Goal: Task Accomplishment & Management: Manage account settings

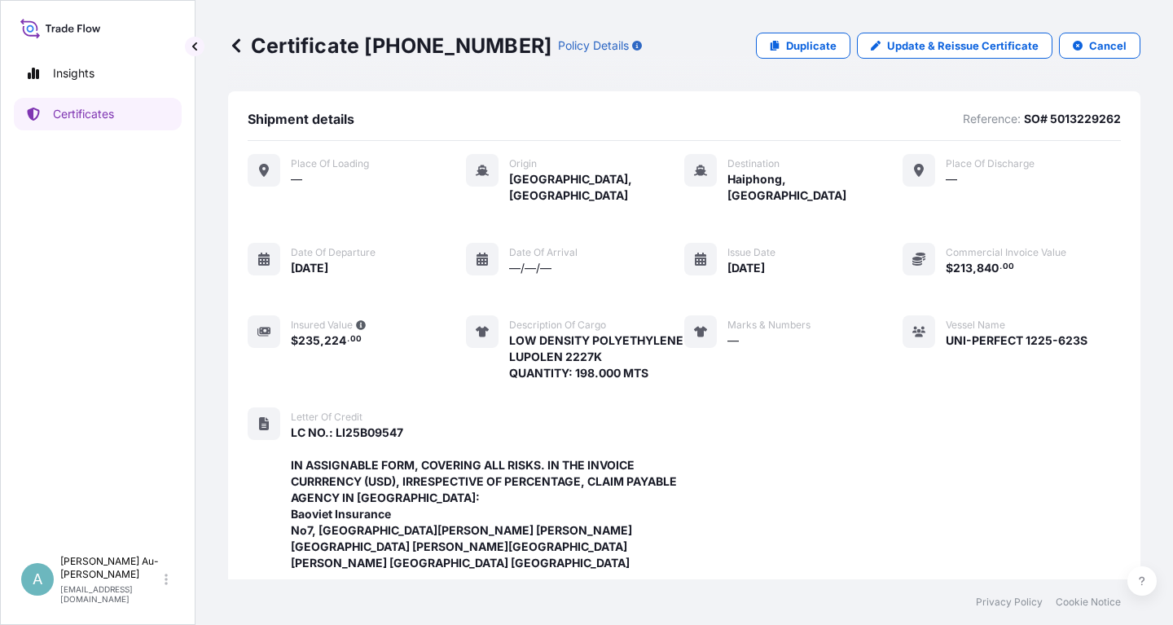
scroll to position [497, 0]
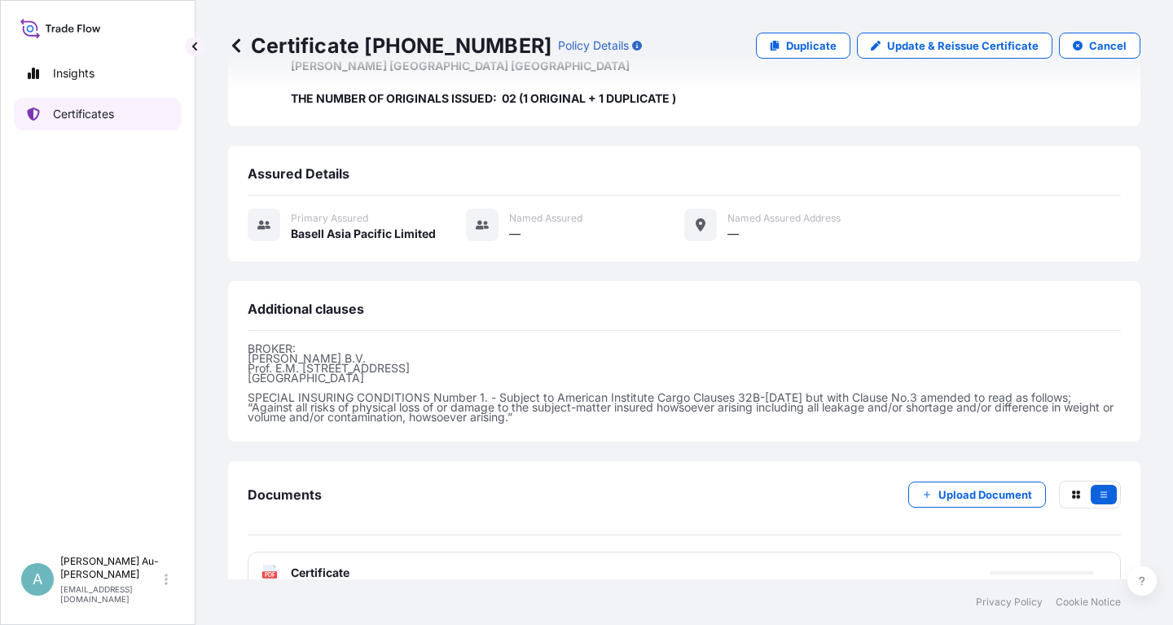
click at [113, 110] on p "Certificates" at bounding box center [83, 114] width 61 height 16
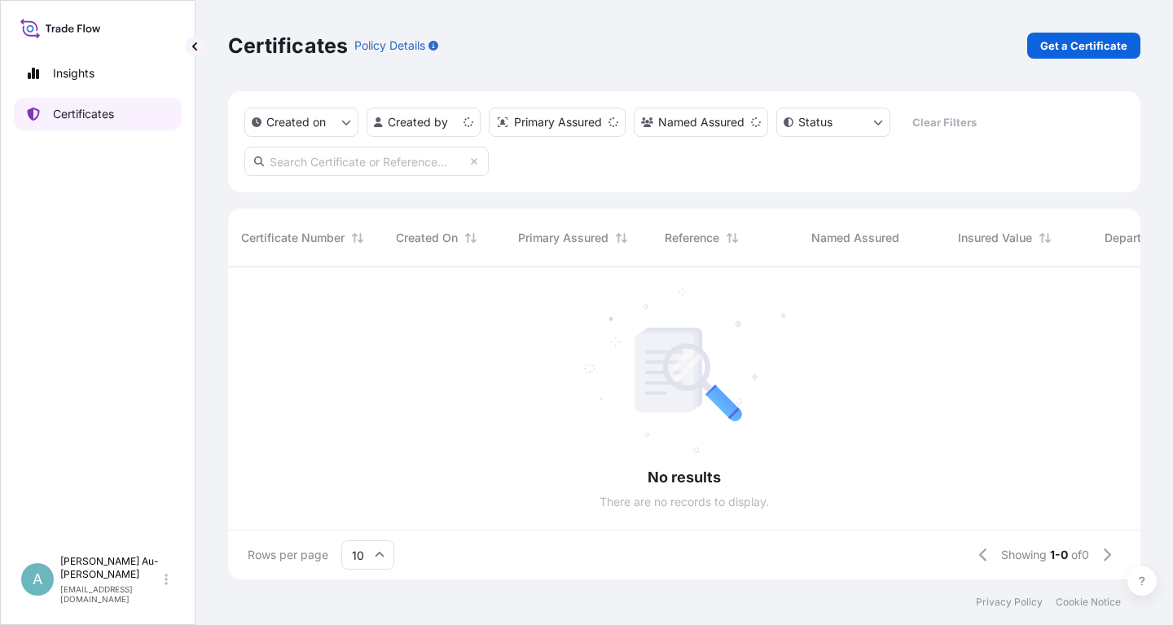
scroll to position [321, 913]
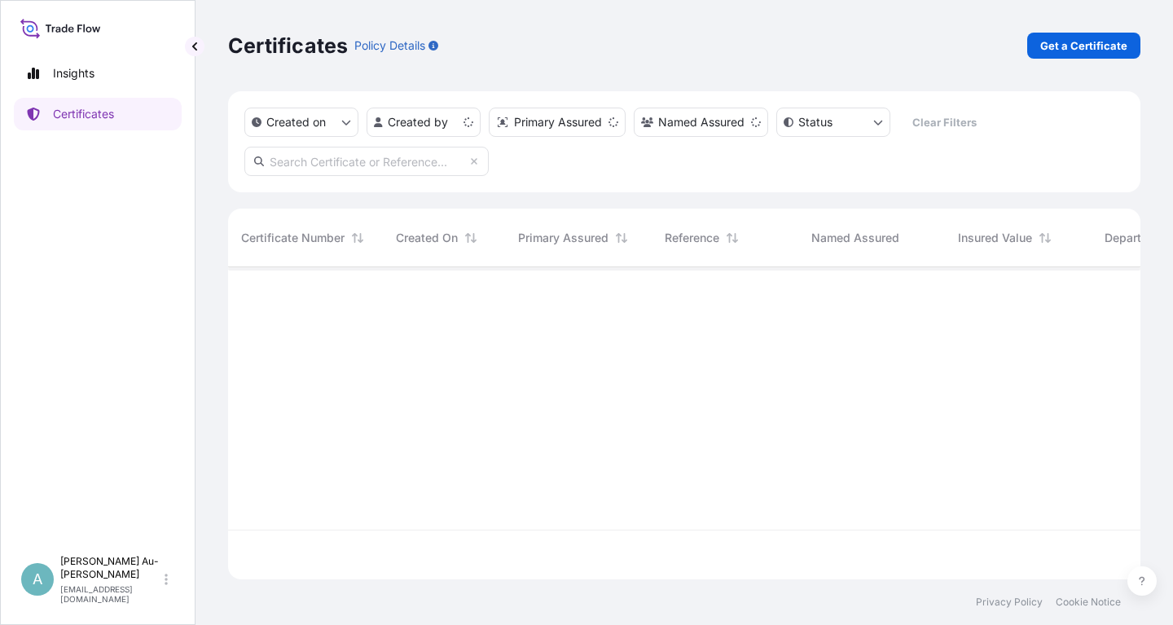
click at [369, 161] on input "text" at bounding box center [366, 161] width 244 height 29
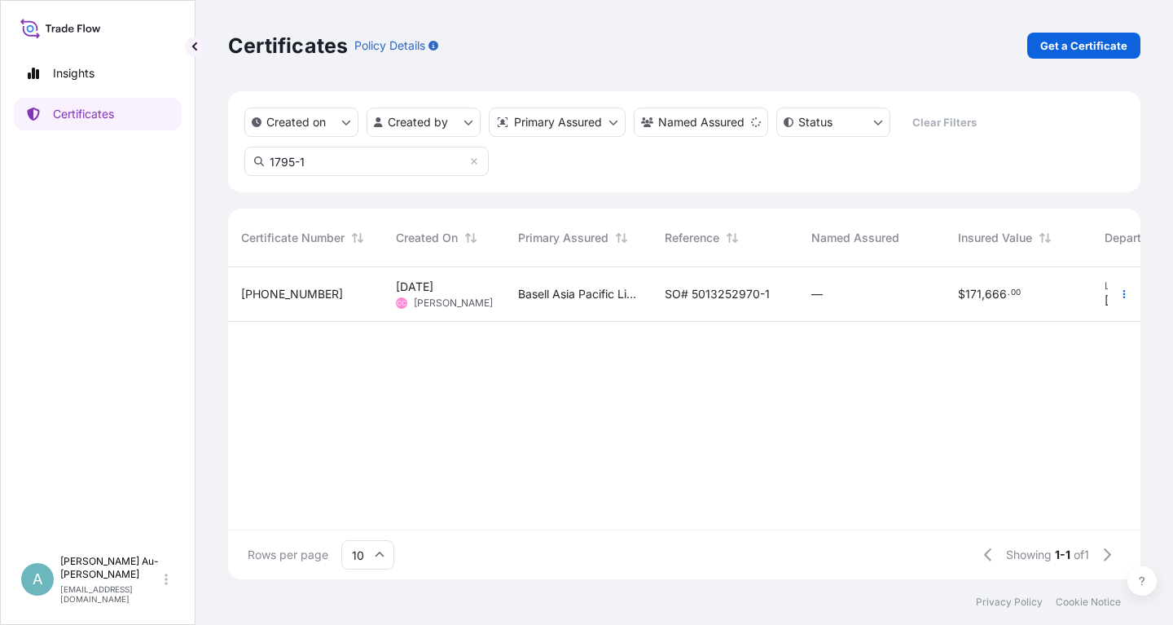
type input "1795-1"
click at [673, 306] on div "SO# 5013252970-1" at bounding box center [725, 294] width 147 height 55
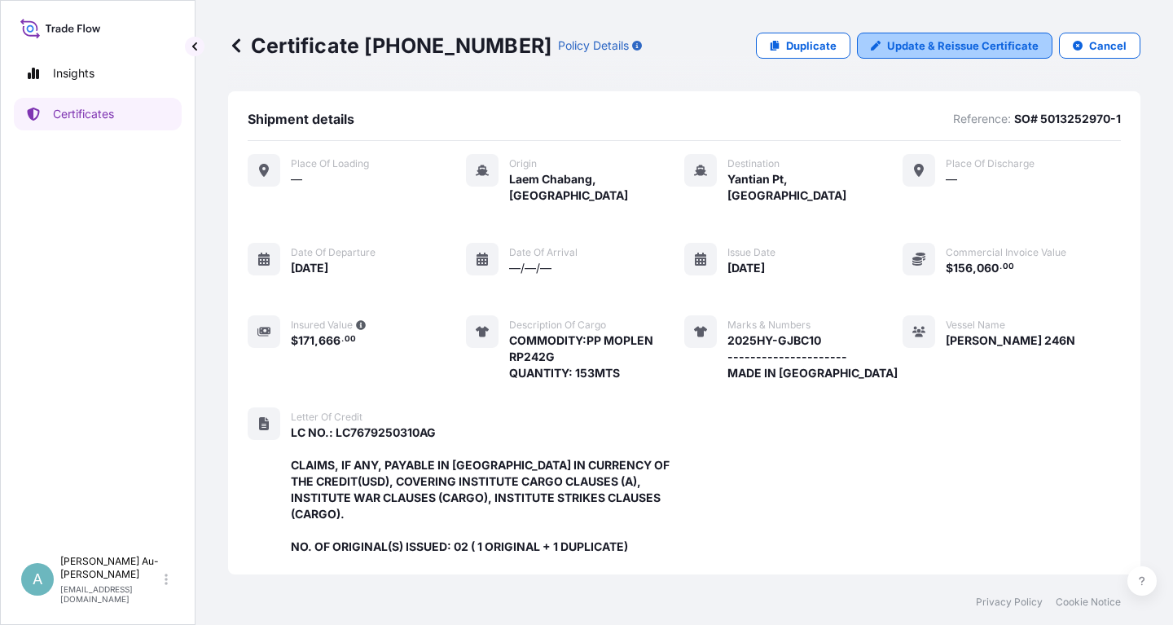
click at [920, 49] on p "Update & Reissue Certificate" at bounding box center [963, 45] width 152 height 16
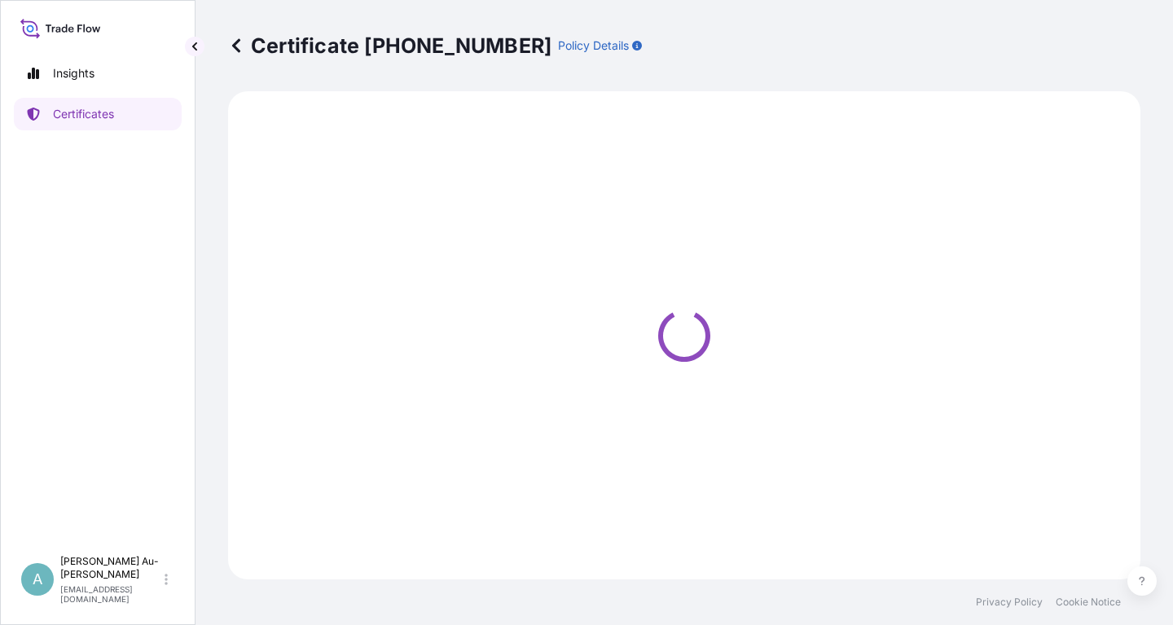
select select "Sea"
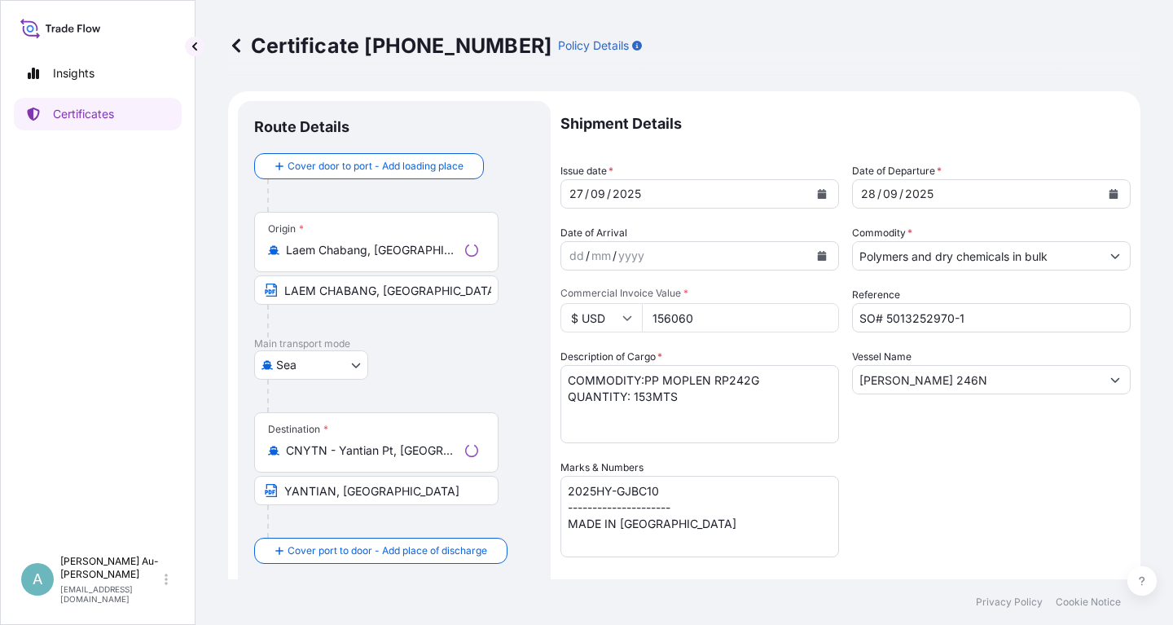
select select "32034"
click at [825, 196] on button "Calendar" at bounding box center [822, 194] width 26 height 26
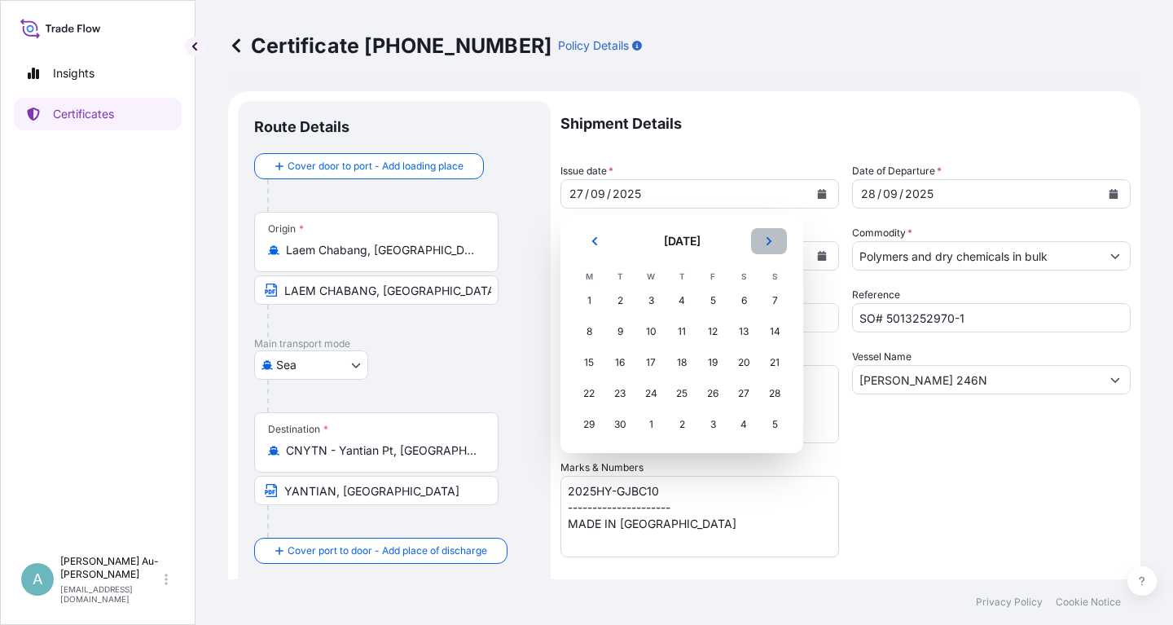
click at [769, 246] on button "Next" at bounding box center [769, 241] width 36 height 26
click at [586, 335] on div "6" at bounding box center [588, 331] width 29 height 29
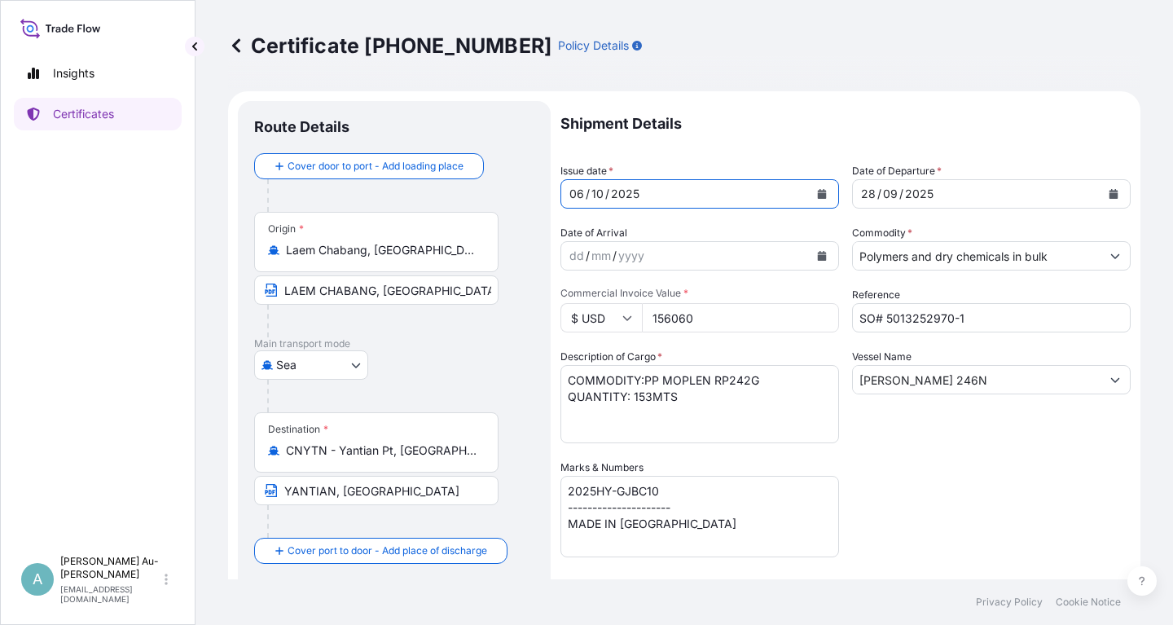
click at [1113, 194] on icon "Calendar" at bounding box center [1114, 194] width 9 height 10
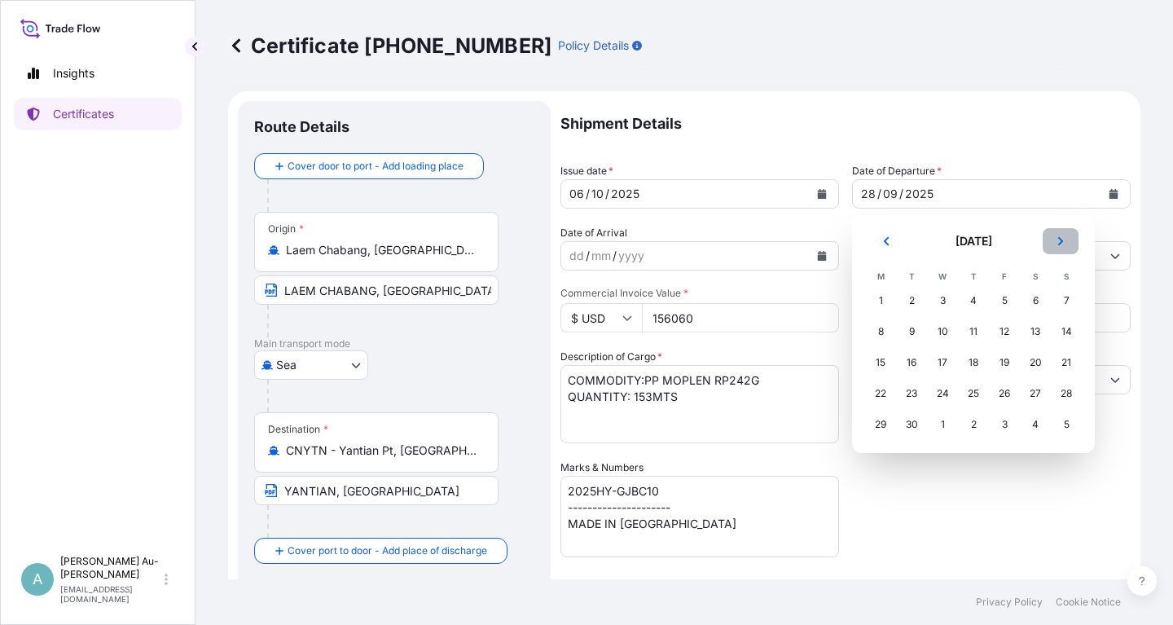
click at [1061, 244] on button "Next" at bounding box center [1061, 241] width 36 height 26
click at [915, 332] on div "7" at bounding box center [911, 331] width 29 height 29
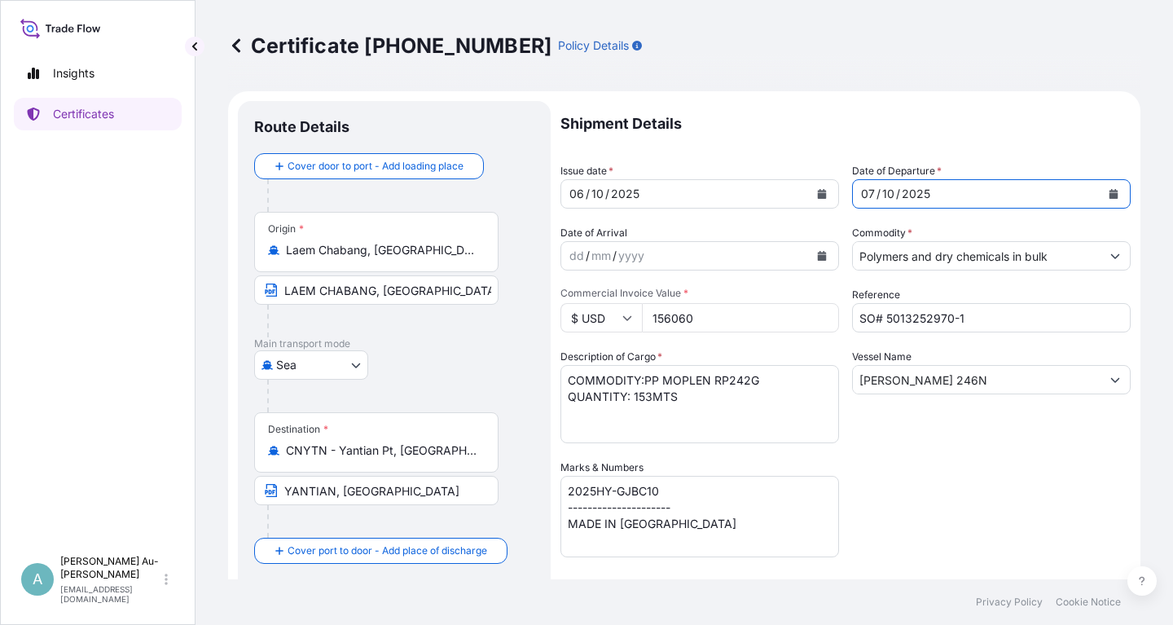
drag, startPoint x: 903, startPoint y: 463, endPoint x: 899, endPoint y: 445, distance: 18.4
click at [903, 462] on div "Shipment Details Issue date * [DATE] Date of Departure * [DATE] Date of Arrival…" at bounding box center [846, 520] width 570 height 838
drag, startPoint x: 1045, startPoint y: 475, endPoint x: 1046, endPoint y: 467, distance: 8.3
click at [1045, 473] on div "Shipment Details Issue date * [DATE] Date of Departure * [DATE] Date of Arrival…" at bounding box center [846, 520] width 570 height 838
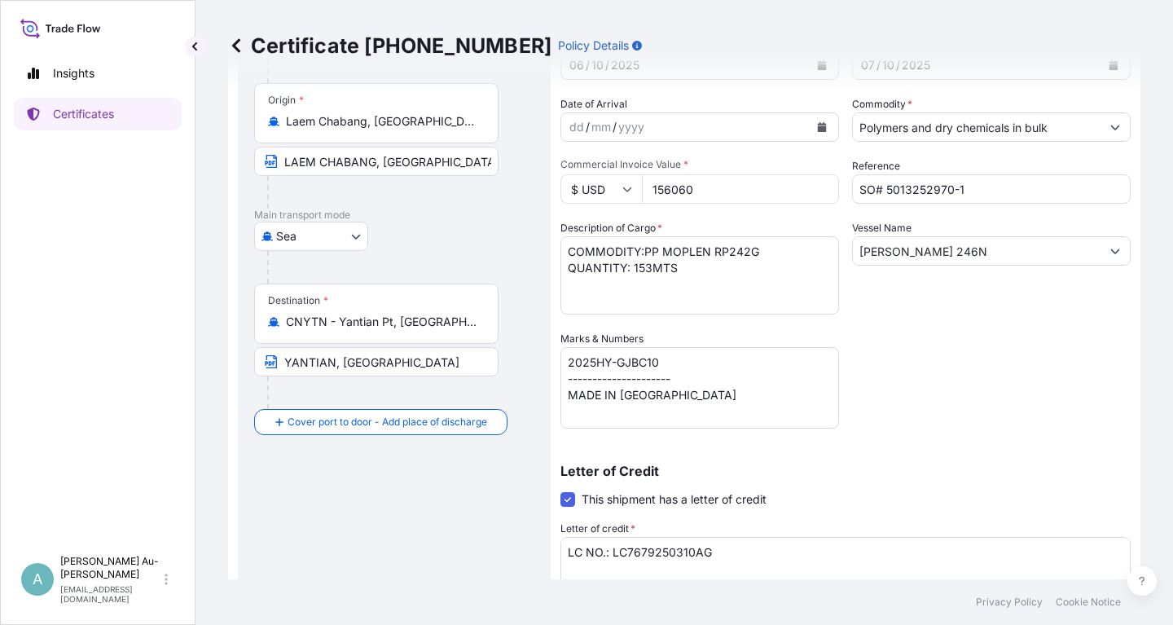
scroll to position [196, 0]
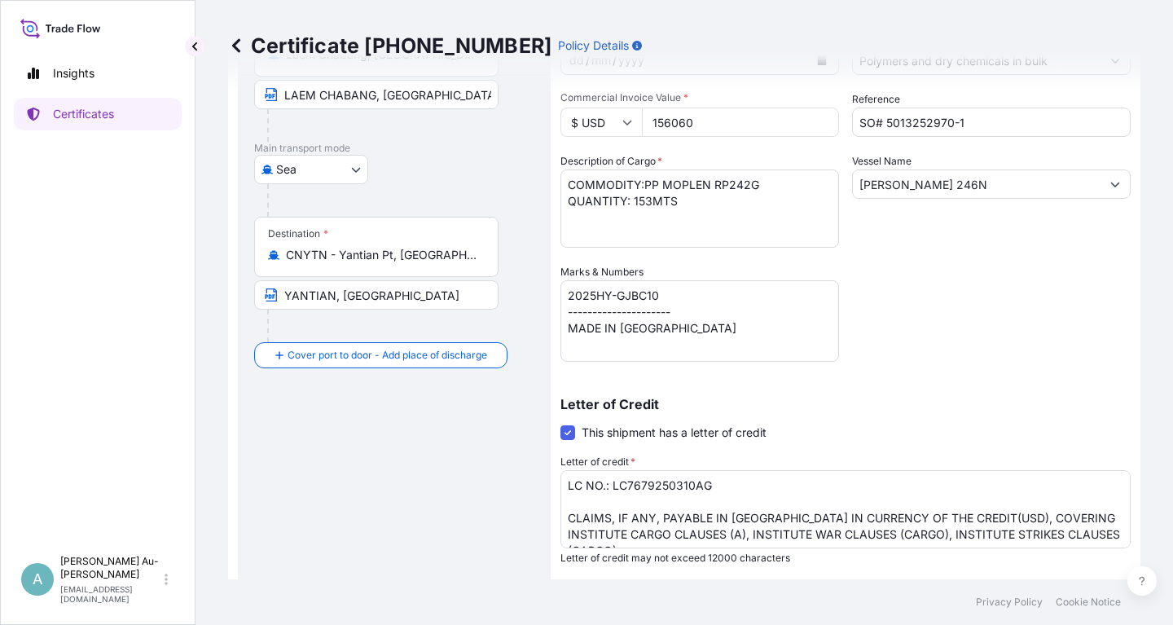
drag, startPoint x: 934, startPoint y: 322, endPoint x: 949, endPoint y: 319, distance: 15.8
click at [949, 319] on div "Shipment Details Issue date * [DATE] Date of Departure * [DATE] Date of Arrival…" at bounding box center [846, 324] width 570 height 838
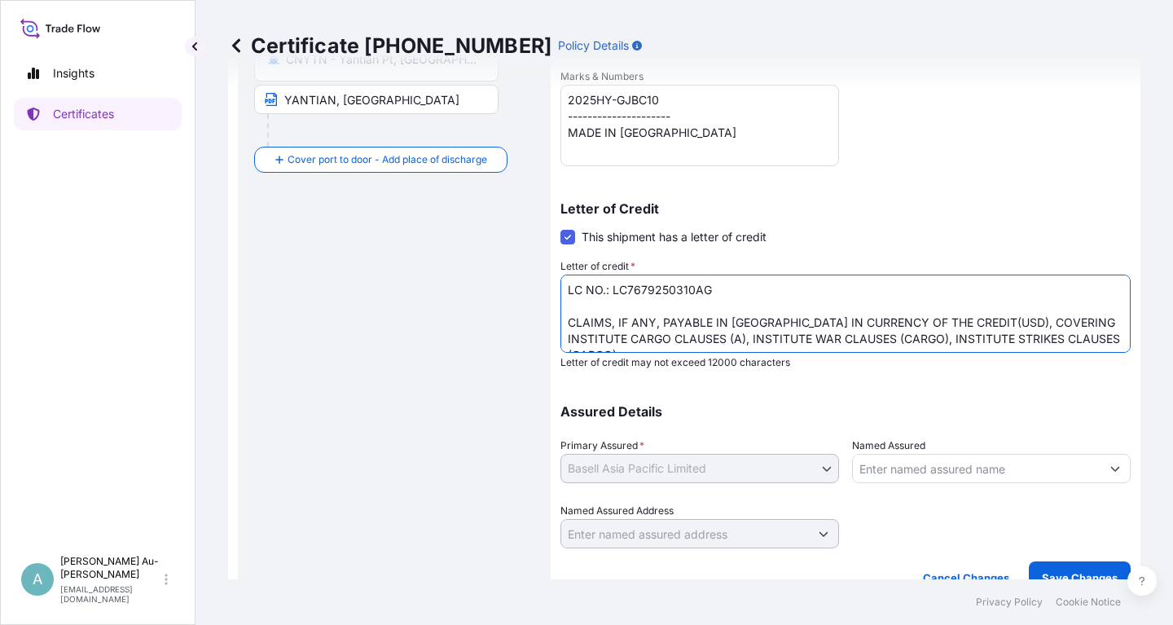
click at [688, 289] on textarea "LC NO.: LC7679250310AG CLAIMS, IF ANY, PAYABLE IN [GEOGRAPHIC_DATA] IN CURRENCY…" at bounding box center [846, 314] width 570 height 78
drag, startPoint x: 929, startPoint y: 221, endPoint x: 843, endPoint y: 257, distance: 93.1
click at [916, 236] on div "Letter of Credit This shipment has a letter of credit Letter of credit * LC NO.…" at bounding box center [846, 285] width 570 height 167
click at [682, 295] on textarea "LC NO.: LC7679250310AG CLAIMS, IF ANY, PAYABLE IN [GEOGRAPHIC_DATA] IN CURRENCY…" at bounding box center [846, 314] width 570 height 78
click at [838, 286] on textarea "LC NO.: LC7679250310AG CLAIMS, IF ANY, PAYABLE IN [GEOGRAPHIC_DATA] IN CURRENCY…" at bounding box center [846, 314] width 570 height 78
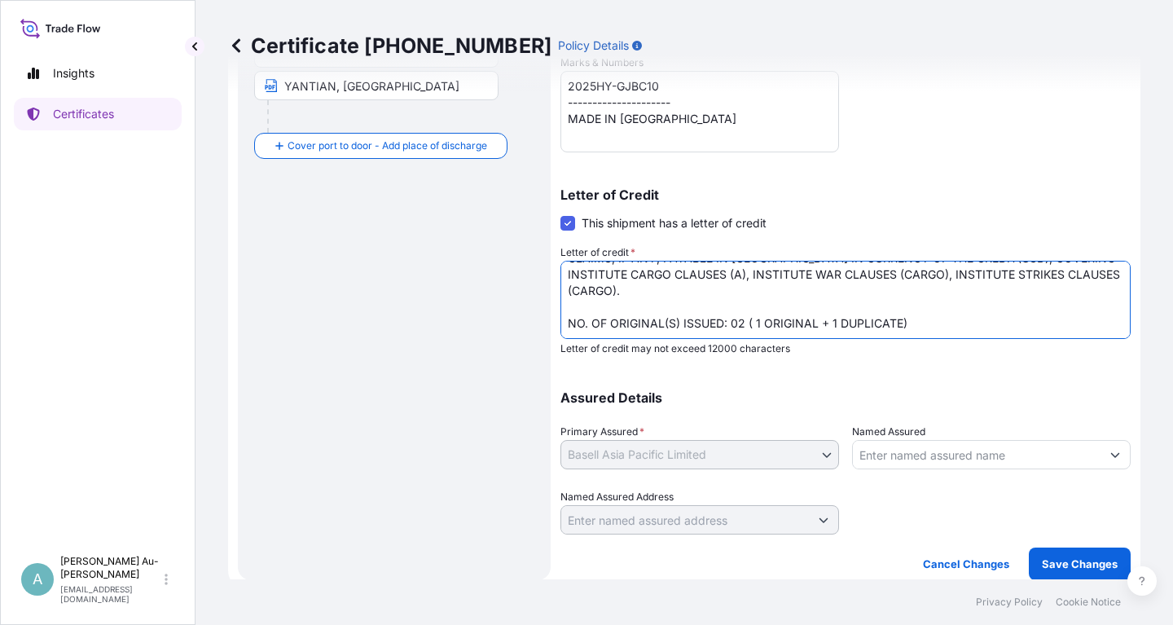
scroll to position [406, 0]
type textarea "LC NO.: LC7679250298AG CLAIMS, IF ANY, PAYABLE IN [GEOGRAPHIC_DATA] IN CURRENCY…"
click at [1065, 568] on p "Save Changes" at bounding box center [1080, 563] width 76 height 16
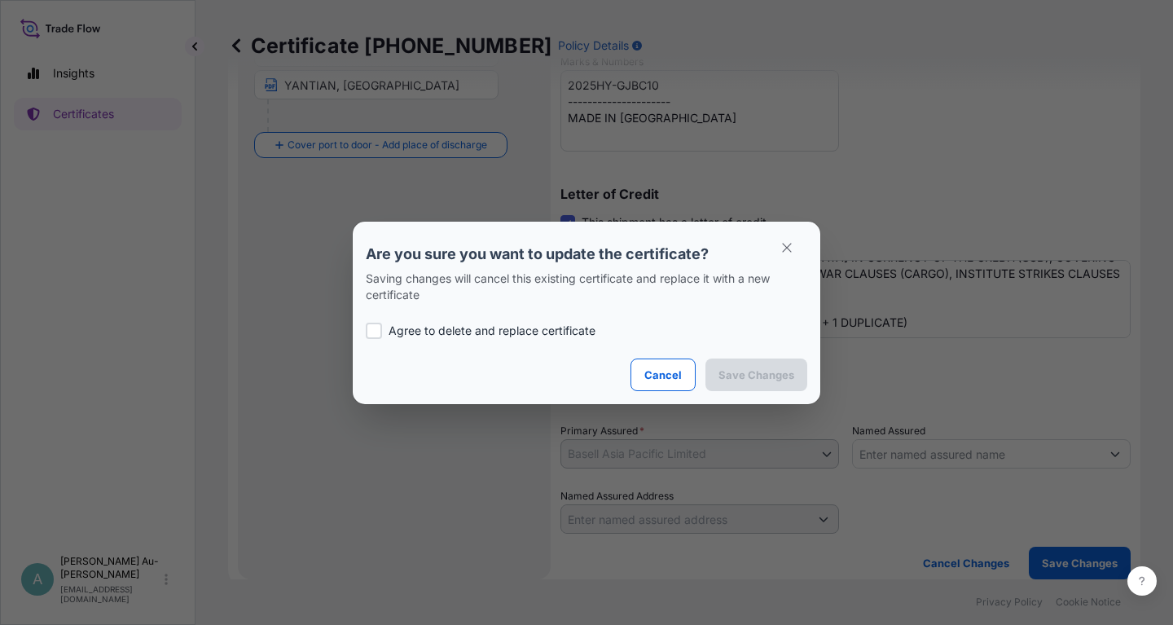
click at [477, 332] on p "Agree to delete and replace certificate" at bounding box center [492, 331] width 207 height 16
checkbox input "true"
click at [752, 387] on button "Save Changes" at bounding box center [757, 374] width 102 height 33
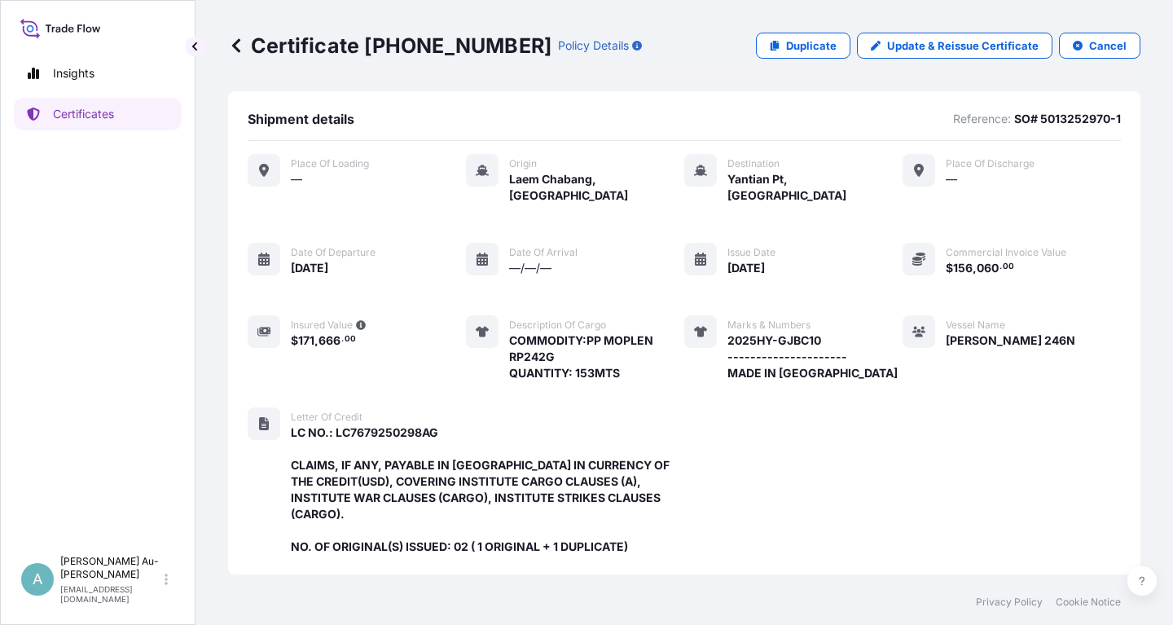
scroll to position [448, 0]
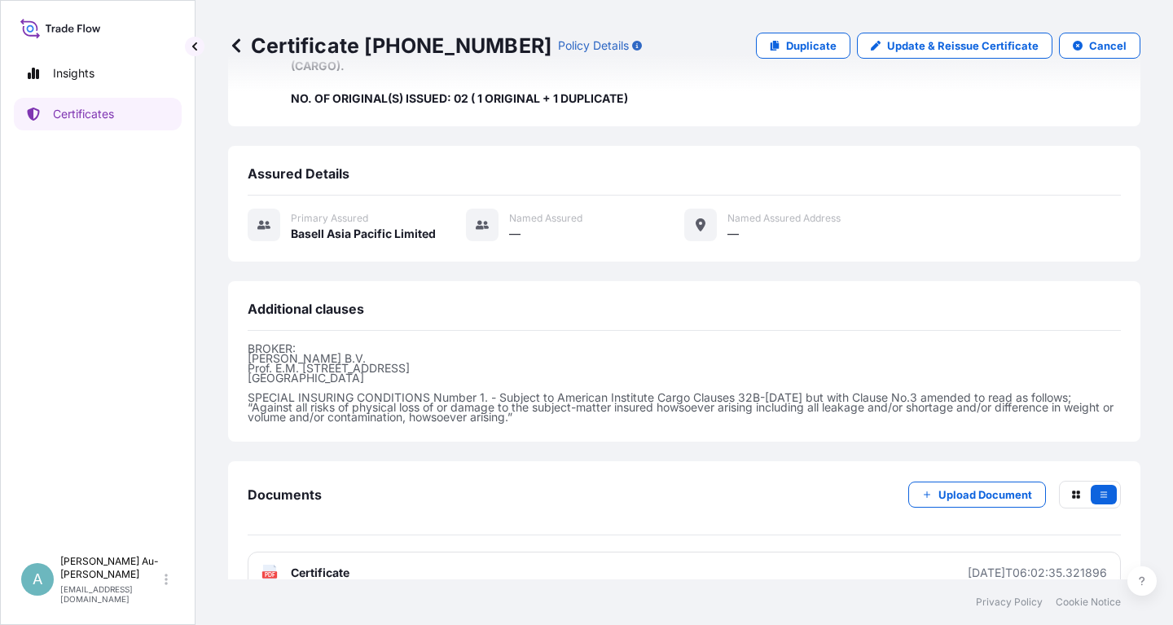
click at [402, 552] on link "PDF Certificate [DATE]T06:02:35.321896" at bounding box center [684, 573] width 873 height 42
click at [91, 116] on p "Certificates" at bounding box center [83, 114] width 61 height 16
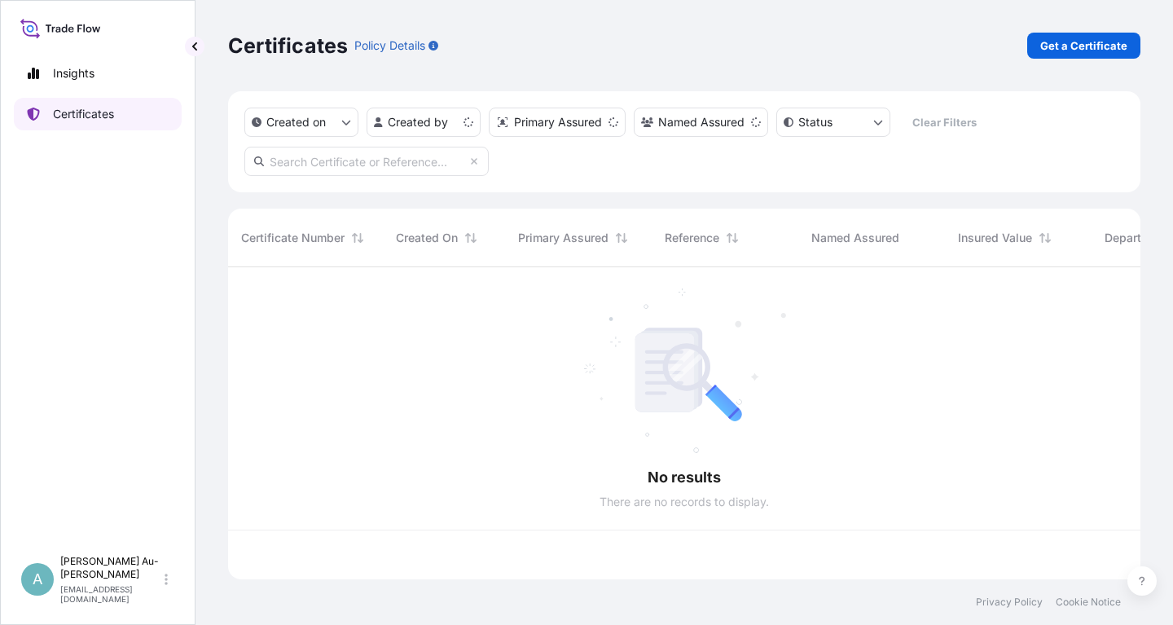
scroll to position [321, 913]
click at [310, 160] on input "text" at bounding box center [366, 161] width 244 height 29
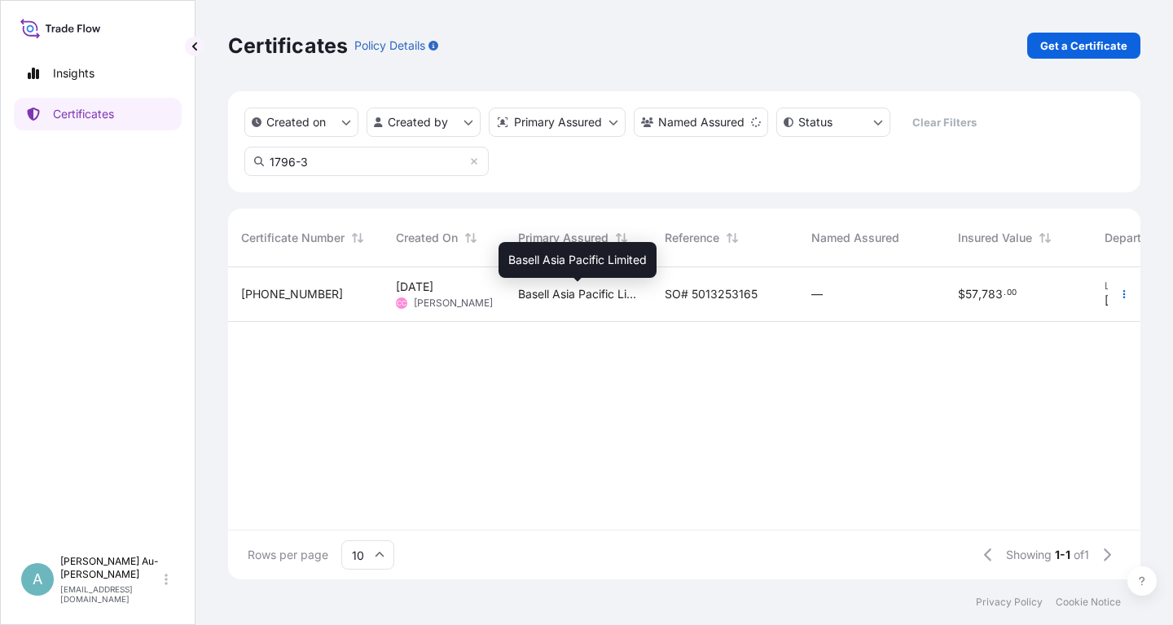
type input "1796-3"
click at [552, 288] on span "Basell Asia Pacific Limited" at bounding box center [578, 294] width 121 height 16
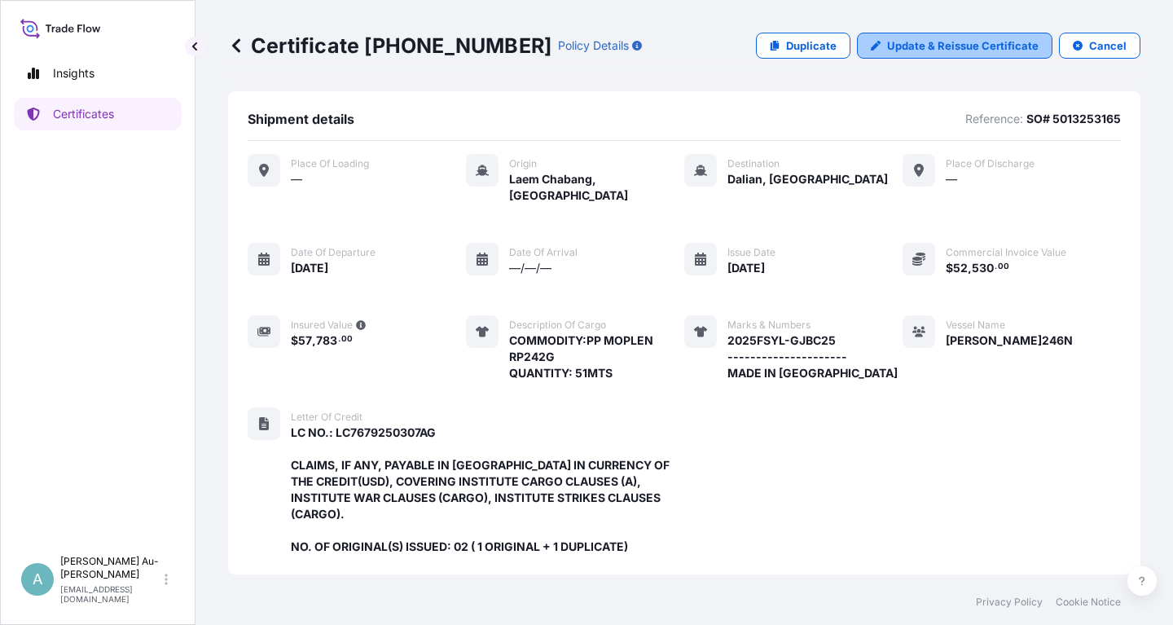
click at [964, 38] on p "Update & Reissue Certificate" at bounding box center [963, 45] width 152 height 16
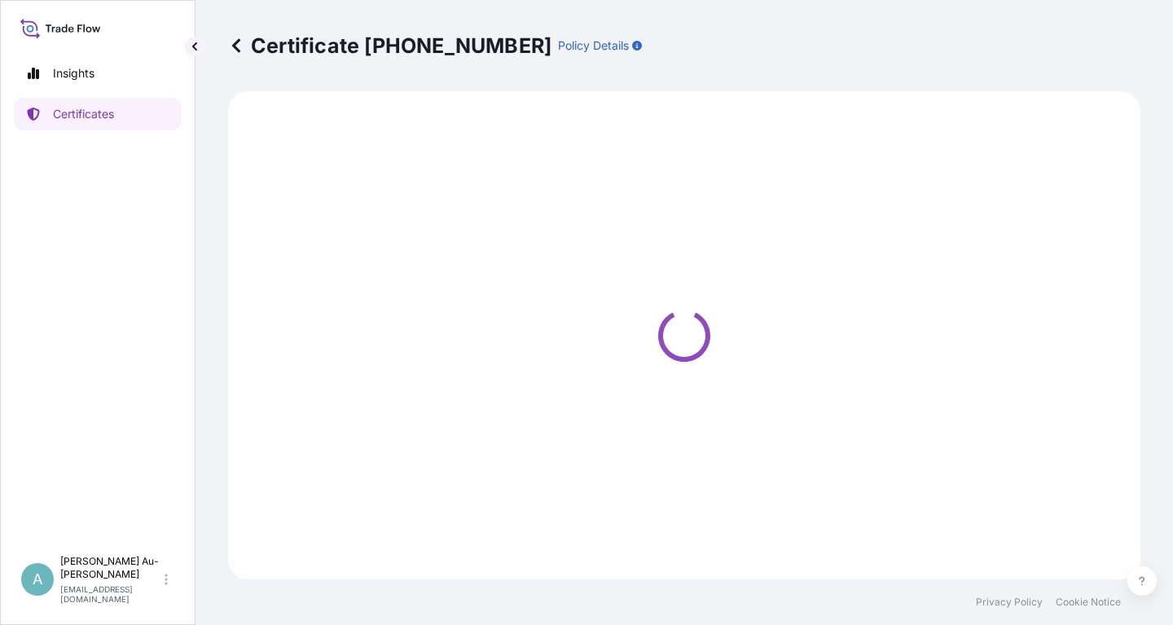
select select "Sea"
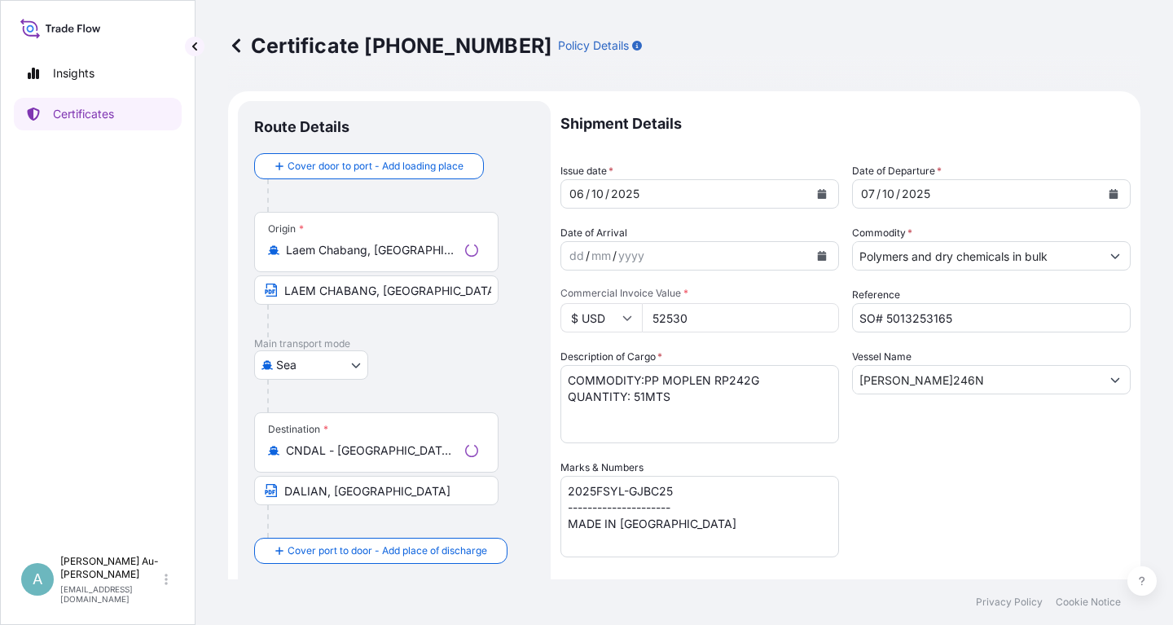
select select "32034"
click at [951, 382] on input "[PERSON_NAME]246N" at bounding box center [977, 379] width 248 height 29
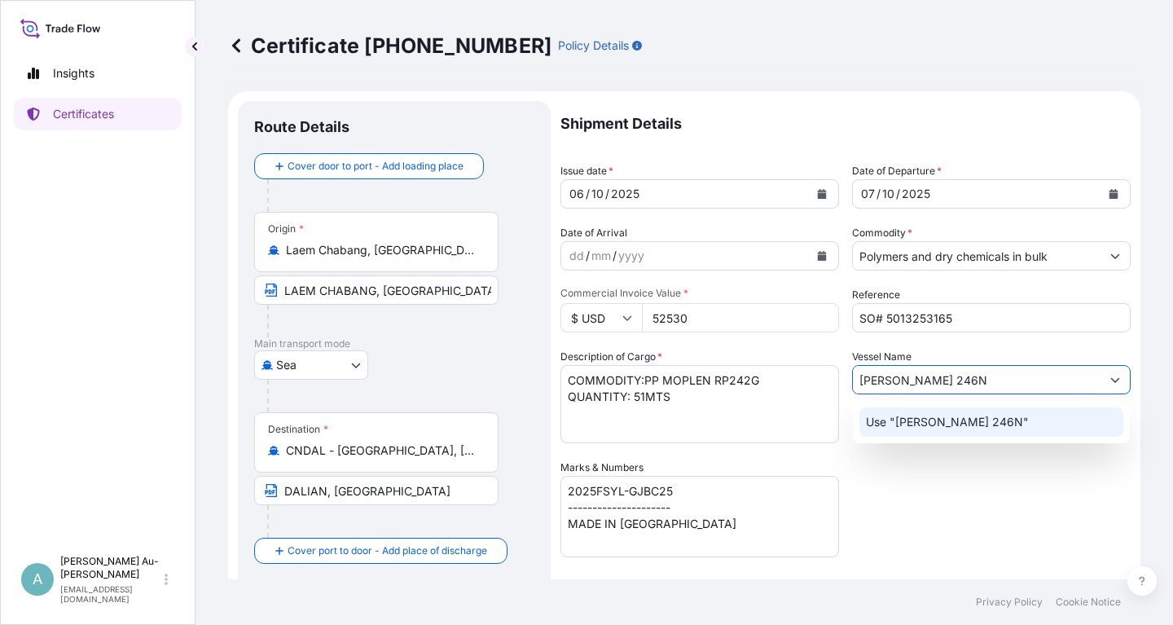
type input "[PERSON_NAME] 246N"
click at [1029, 513] on div "Shipment Details Issue date * [DATE] Date of Departure * [DATE] Date of Arrival…" at bounding box center [846, 520] width 570 height 838
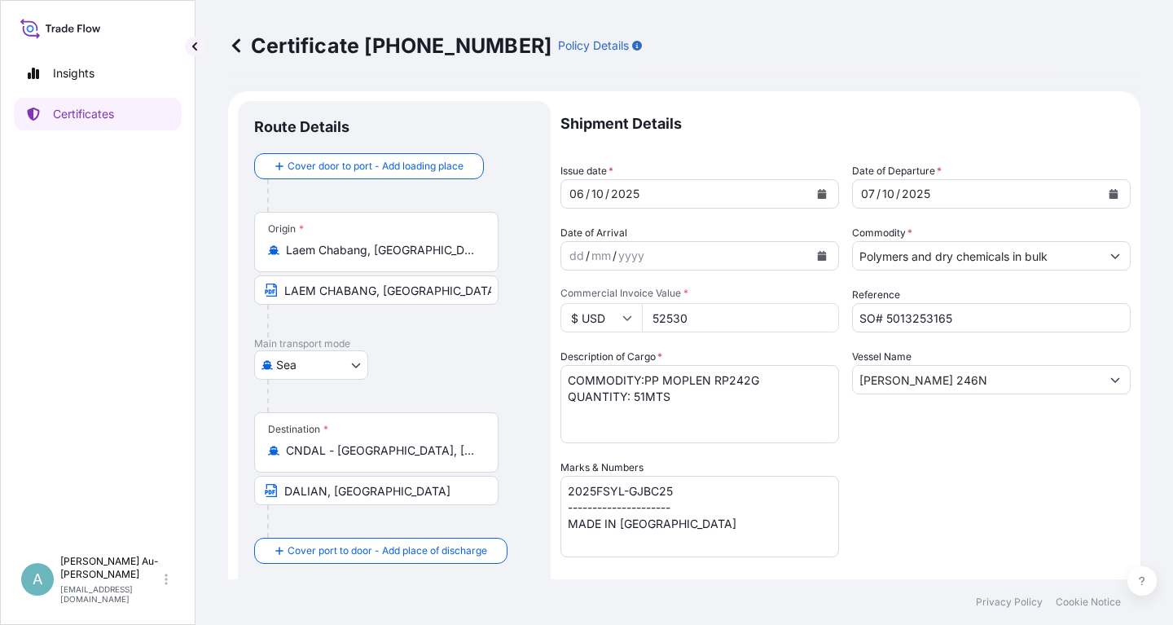
click at [822, 194] on icon "Calendar" at bounding box center [822, 194] width 9 height 10
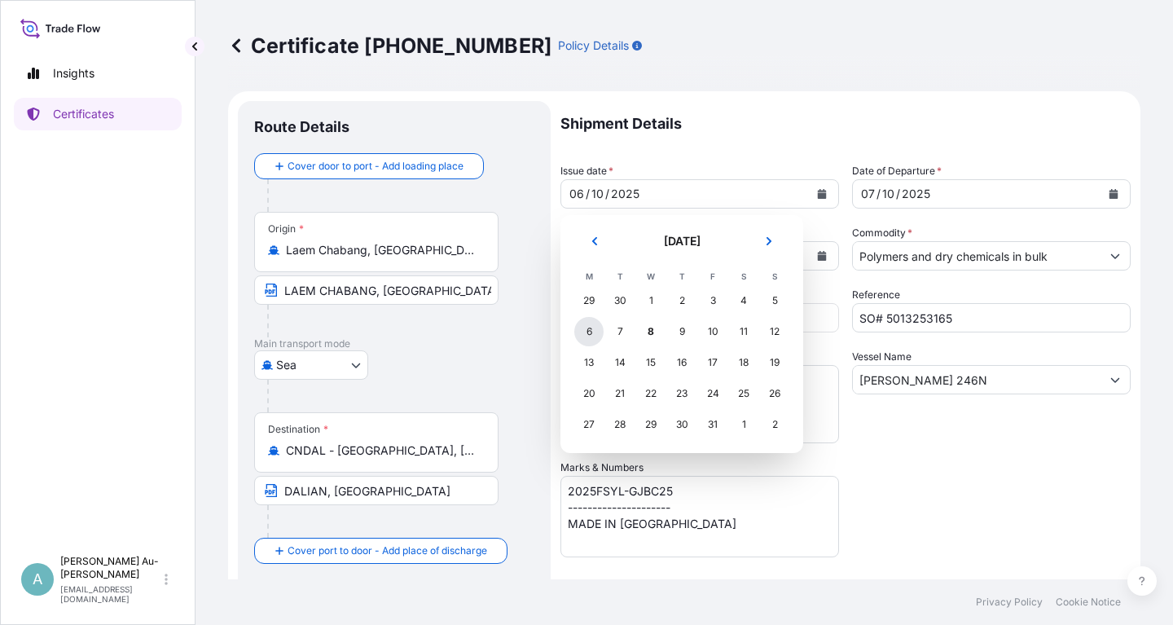
click at [584, 333] on div "6" at bounding box center [588, 331] width 29 height 29
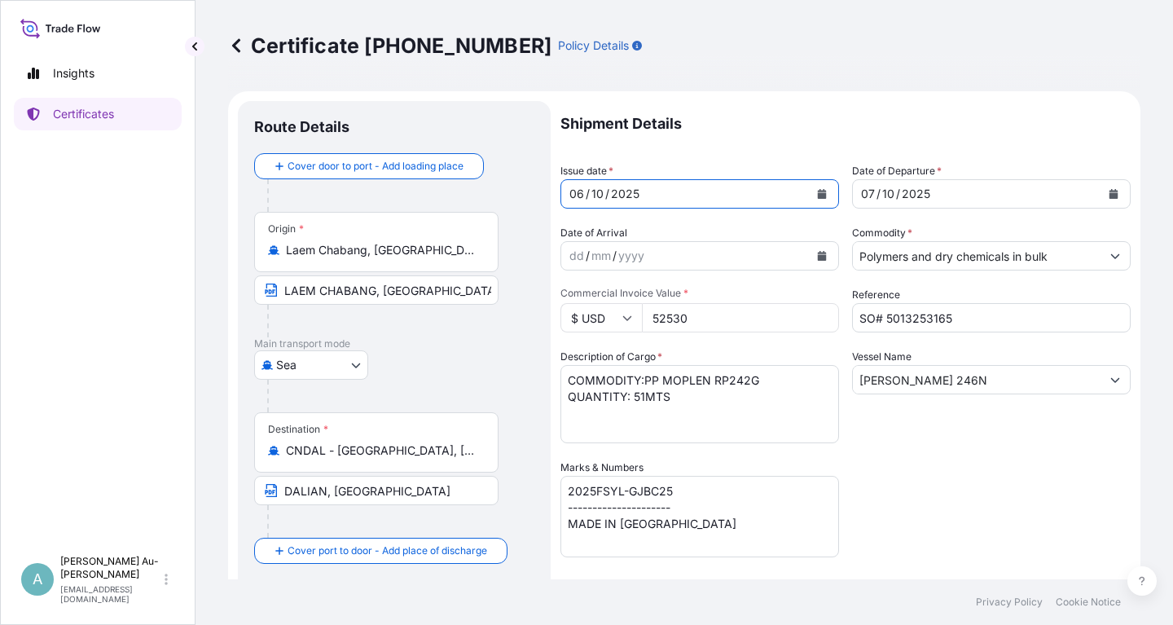
click at [946, 517] on div "Shipment Details Issue date * [DATE] Date of Departure * [DATE] Date of Arrival…" at bounding box center [846, 520] width 570 height 838
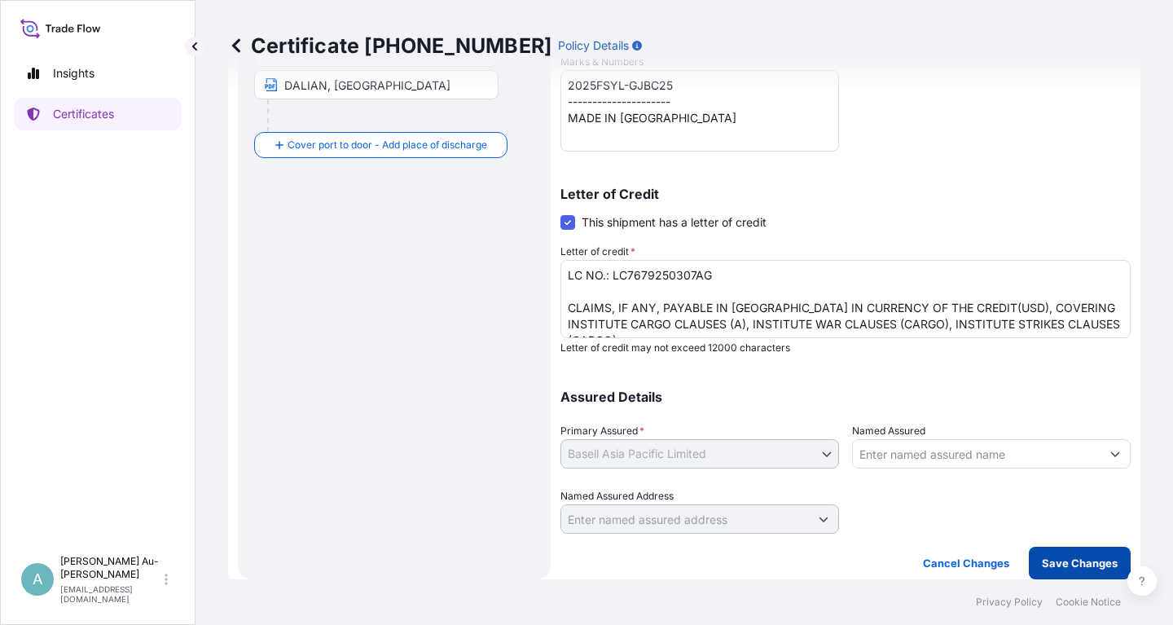
click at [1066, 561] on p "Save Changes" at bounding box center [1080, 563] width 76 height 16
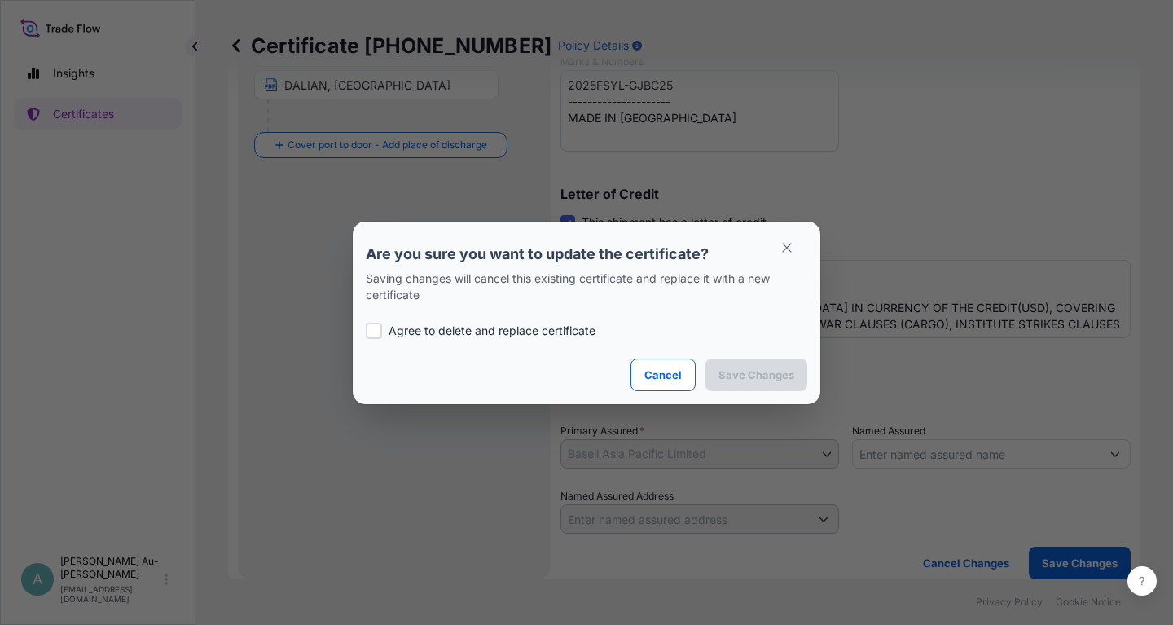
click at [394, 332] on p "Agree to delete and replace certificate" at bounding box center [492, 331] width 207 height 16
checkbox input "true"
click at [740, 373] on p "Save Changes" at bounding box center [757, 375] width 76 height 16
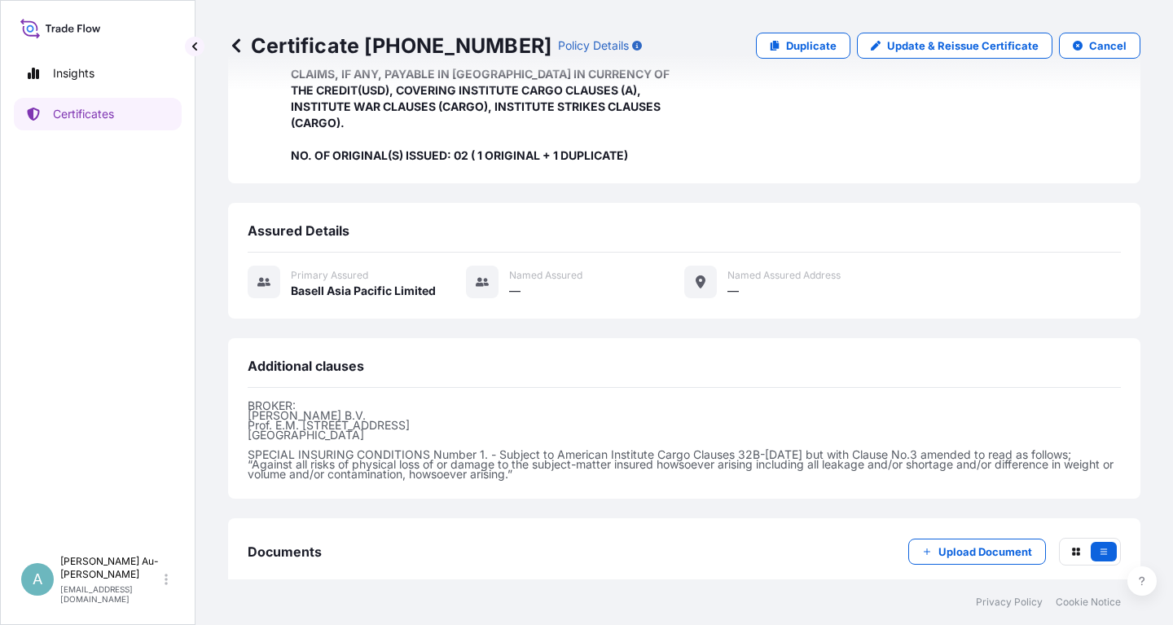
scroll to position [448, 0]
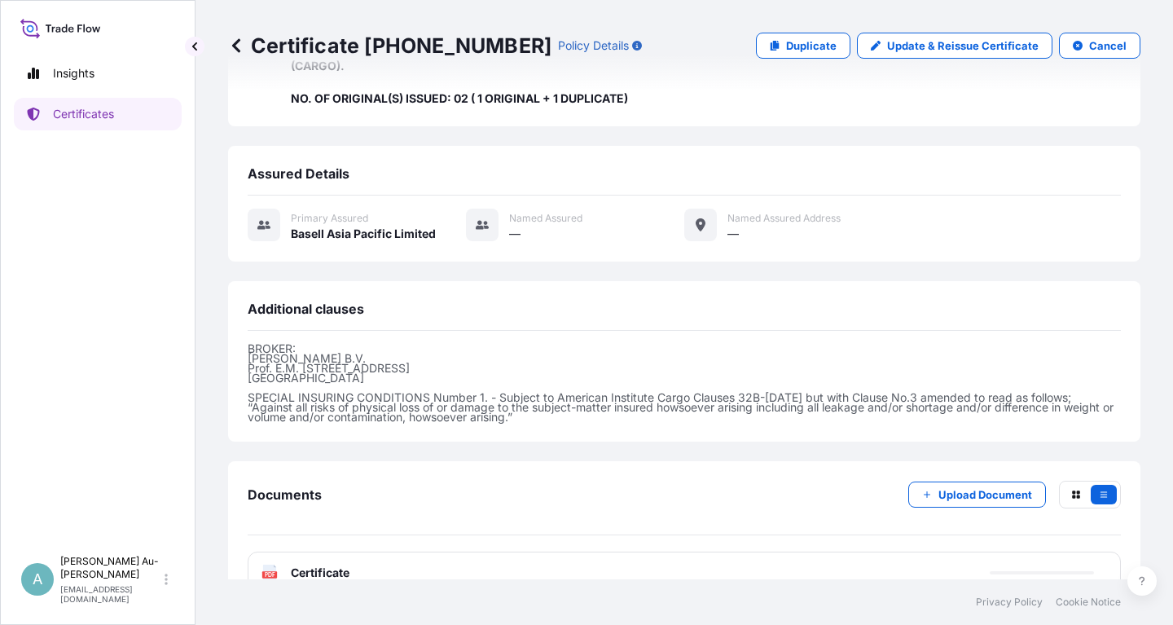
click at [384, 552] on div "PDF Certificate" at bounding box center [684, 573] width 873 height 42
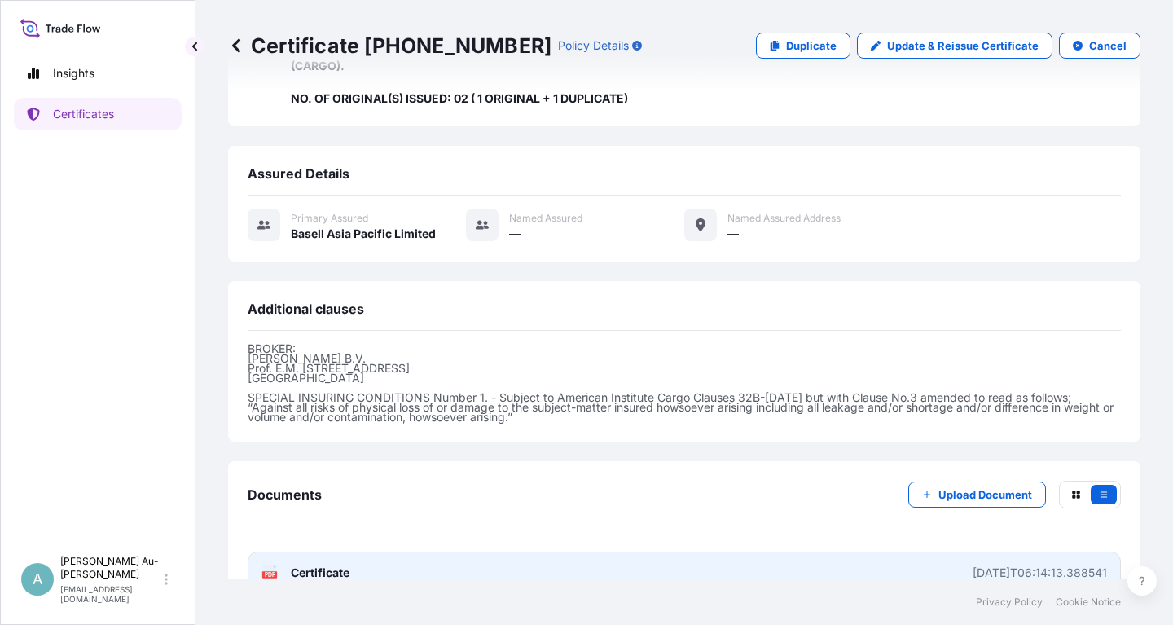
click at [343, 565] on span "Certificate" at bounding box center [320, 573] width 59 height 16
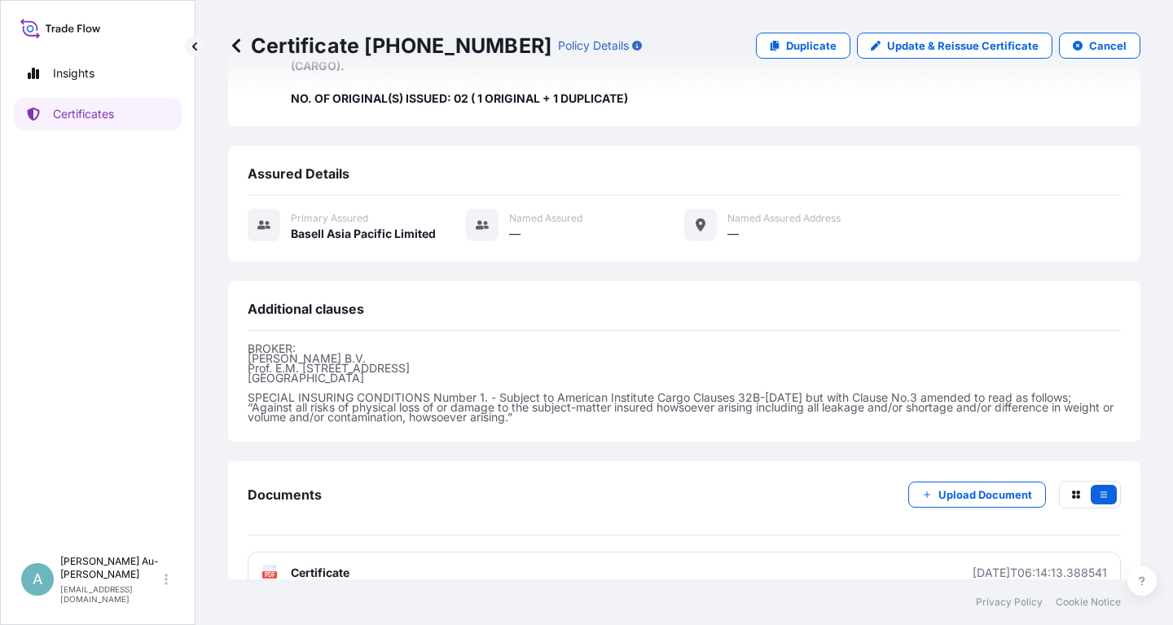
scroll to position [0, 0]
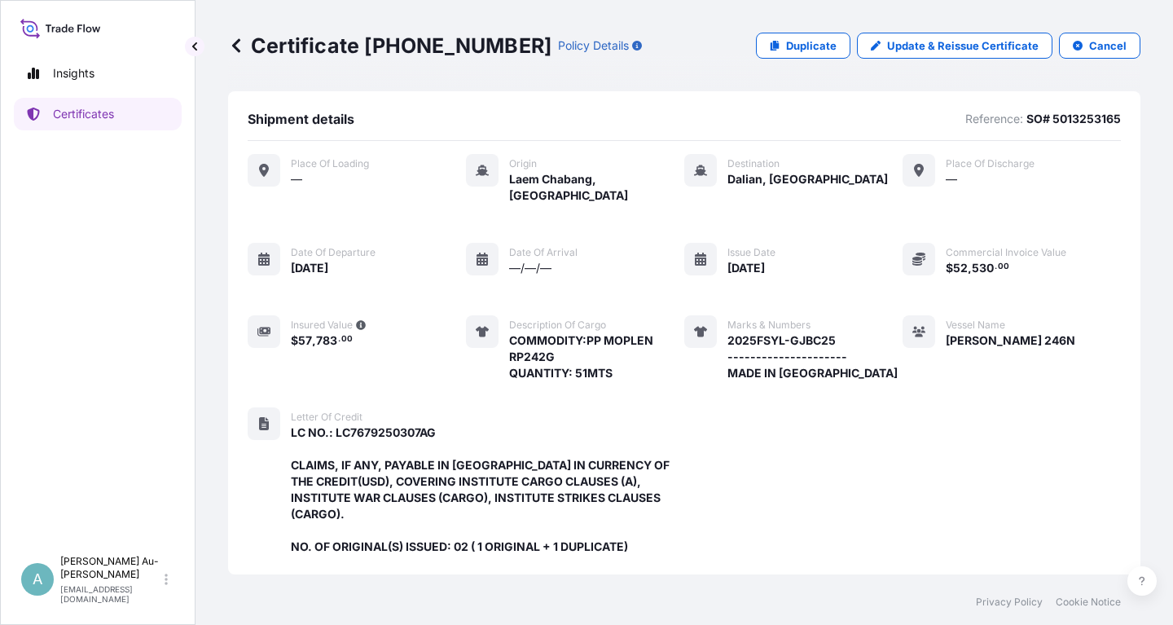
drag, startPoint x: 706, startPoint y: 394, endPoint x: 707, endPoint y: 385, distance: 9.9
